Goal: Task Accomplishment & Management: Use online tool/utility

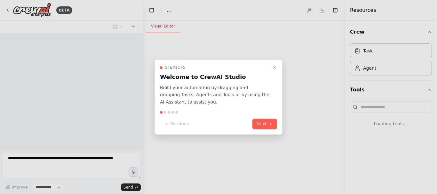
select select "****"
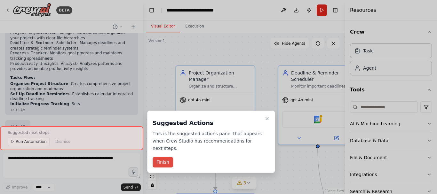
click at [169, 158] on button "Finish" at bounding box center [163, 162] width 20 height 11
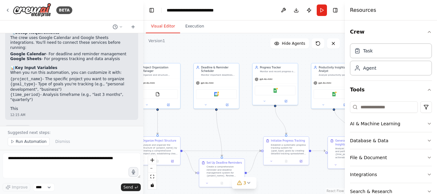
drag, startPoint x: 247, startPoint y: 164, endPoint x: 185, endPoint y: 126, distance: 73.3
click at [185, 126] on div ".deletable-edge-delete-btn { width: 20px; height: 20px; border: 0px solid #ffff…" at bounding box center [244, 113] width 202 height 161
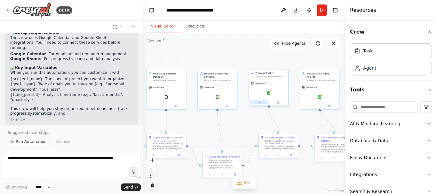
scroll to position [813, 0]
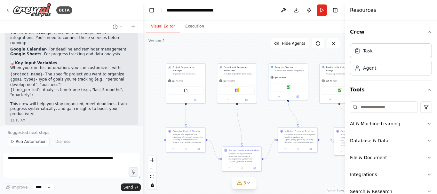
drag, startPoint x: 243, startPoint y: 56, endPoint x: 175, endPoint y: 60, distance: 67.3
click at [260, 50] on div ".deletable-edge-delete-btn { width: 20px; height: 20px; border: 0px solid #ffff…" at bounding box center [244, 113] width 202 height 161
click at [39, 13] on img at bounding box center [32, 10] width 38 height 14
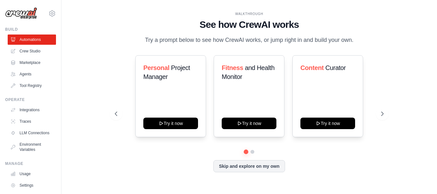
click at [384, 23] on h1 "See how CrewAI works" at bounding box center [249, 25] width 269 height 12
drag, startPoint x: 417, startPoint y: 1, endPoint x: 317, endPoint y: 6, distance: 99.4
click at [306, 12] on div "WALKTHROUGH" at bounding box center [249, 14] width 269 height 5
click at [406, 36] on div "WALKTHROUGH See how [PERSON_NAME] works Try a prompt below to see how [PERSON_N…" at bounding box center [249, 97] width 355 height 182
drag, startPoint x: 429, startPoint y: 0, endPoint x: 292, endPoint y: 12, distance: 137.3
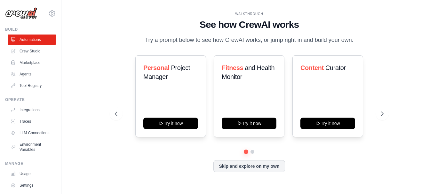
click at [292, 12] on div "WALKTHROUGH" at bounding box center [249, 14] width 269 height 5
drag, startPoint x: 426, startPoint y: 0, endPoint x: 405, endPoint y: 83, distance: 86.0
click at [405, 83] on div "WALKTHROUGH See how [PERSON_NAME] works Try a prompt below to see how [PERSON_N…" at bounding box center [249, 97] width 355 height 182
click at [221, 167] on button "Skip and explore on my own" at bounding box center [249, 166] width 71 height 12
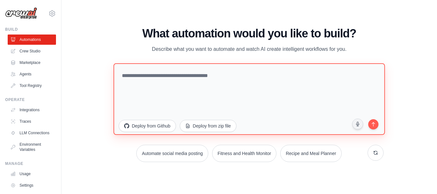
paste textarea "**********"
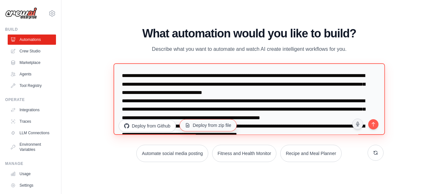
scroll to position [120, 0]
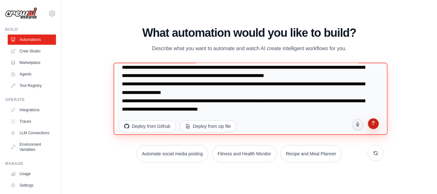
type textarea "**********"
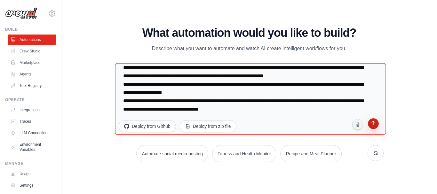
click at [371, 124] on icon "submit" at bounding box center [373, 124] width 6 height 6
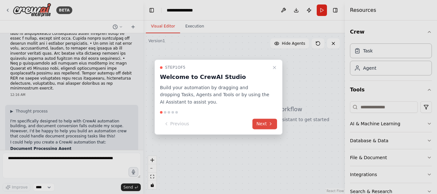
click at [266, 126] on button "Next" at bounding box center [265, 124] width 25 height 11
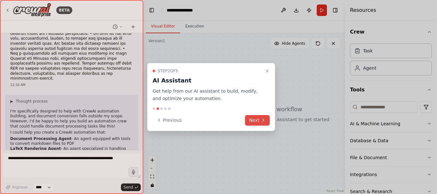
click at [266, 126] on div "Step 2 of 5 AI Assistant Get help from our AI assistant to build, modify, and o…" at bounding box center [211, 97] width 128 height 68
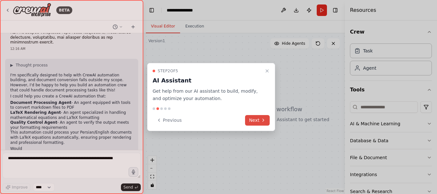
click at [261, 123] on button "Next" at bounding box center [257, 120] width 25 height 11
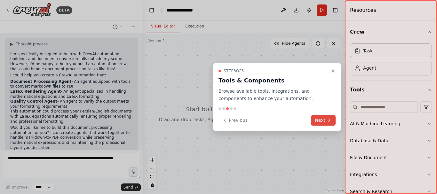
click at [321, 123] on button "Next" at bounding box center [323, 120] width 25 height 11
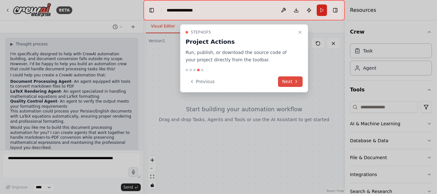
scroll to position [172, 0]
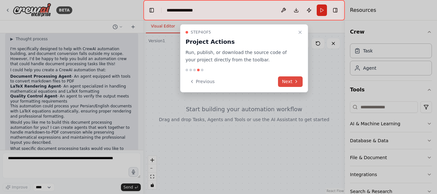
click at [291, 81] on button "Next" at bounding box center [290, 82] width 25 height 11
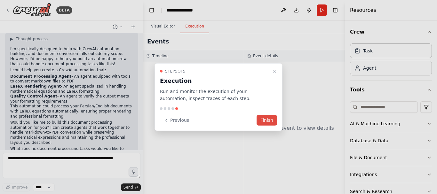
click at [270, 120] on button "Finish" at bounding box center [267, 120] width 20 height 11
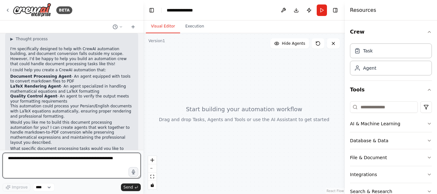
click at [95, 166] on textarea at bounding box center [72, 166] width 138 height 26
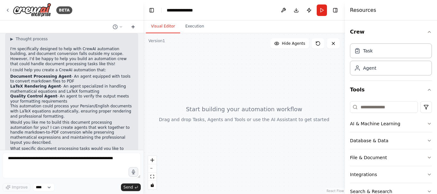
click at [133, 28] on icon at bounding box center [133, 26] width 5 height 5
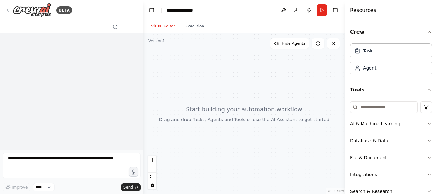
scroll to position [0, 0]
click at [133, 28] on icon at bounding box center [133, 26] width 5 height 5
click at [118, 28] on button at bounding box center [117, 27] width 15 height 8
click at [107, 74] on div at bounding box center [71, 97] width 143 height 194
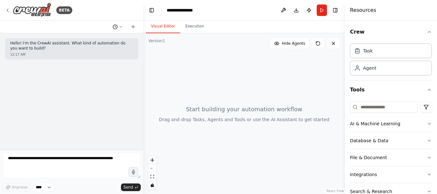
click at [114, 29] on icon at bounding box center [115, 26] width 5 height 5
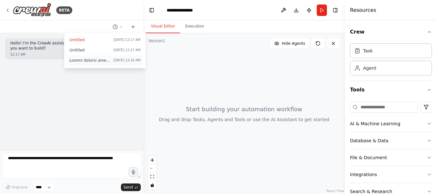
click at [88, 60] on span at bounding box center [90, 60] width 42 height 5
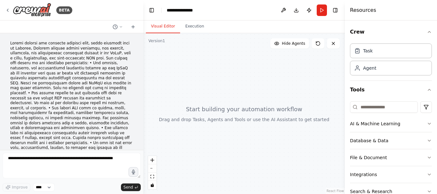
scroll to position [172, 0]
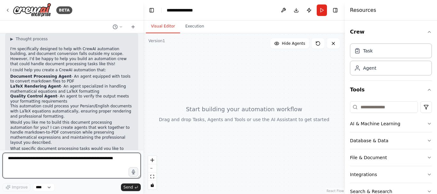
click at [37, 161] on textarea at bounding box center [72, 166] width 138 height 26
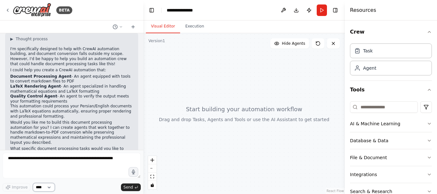
click at [45, 188] on select "****" at bounding box center [44, 187] width 22 height 8
click at [76, 188] on div "Improve **** Send" at bounding box center [72, 187] width 138 height 8
drag, startPoint x: 270, startPoint y: 142, endPoint x: 265, endPoint y: 142, distance: 4.8
click at [267, 142] on div at bounding box center [244, 113] width 202 height 161
drag, startPoint x: 285, startPoint y: 152, endPoint x: 272, endPoint y: 140, distance: 18.1
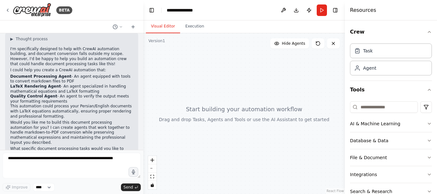
click at [273, 144] on div at bounding box center [244, 113] width 202 height 161
drag, startPoint x: 270, startPoint y: 124, endPoint x: 271, endPoint y: 119, distance: 5.3
click at [271, 119] on div at bounding box center [244, 113] width 202 height 161
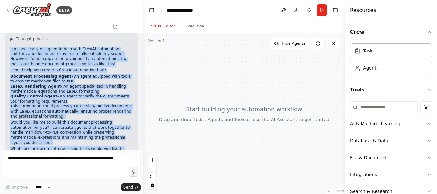
drag, startPoint x: 7, startPoint y: 93, endPoint x: 64, endPoint y: 137, distance: 71.9
click at [64, 137] on div "▶ Thought process I'm specifically designed to help with CrewAI automation buil…" at bounding box center [71, 99] width 133 height 133
copy div "I'm specifically designed to help with CrewAI automation building, and document…"
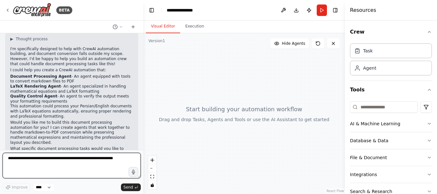
click at [78, 156] on textarea at bounding box center [72, 166] width 138 height 26
type textarea "***"
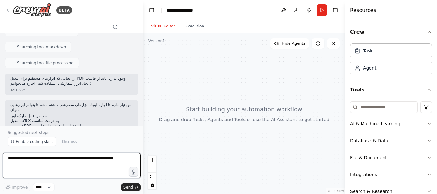
scroll to position [450, 0]
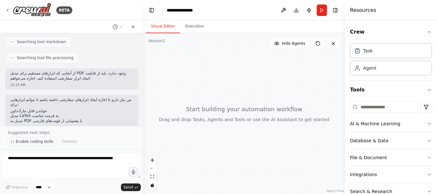
click at [34, 142] on span "Enable coding skills" at bounding box center [35, 141] width 38 height 5
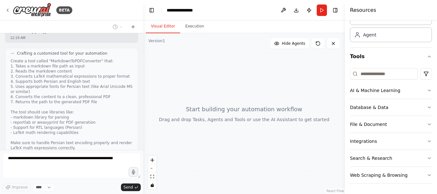
scroll to position [729, 0]
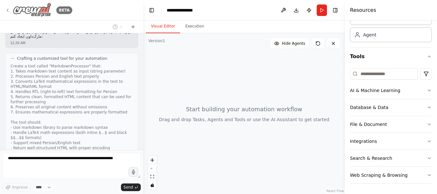
click at [31, 11] on img at bounding box center [32, 10] width 38 height 14
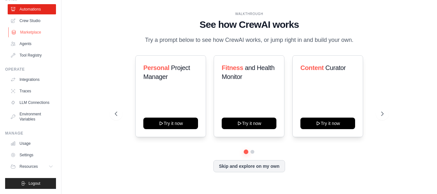
scroll to position [36, 0]
